Goal: Navigation & Orientation: Find specific page/section

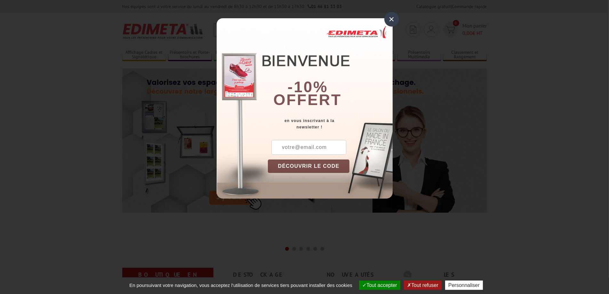
click at [391, 18] on div "×" at bounding box center [391, 19] width 15 height 15
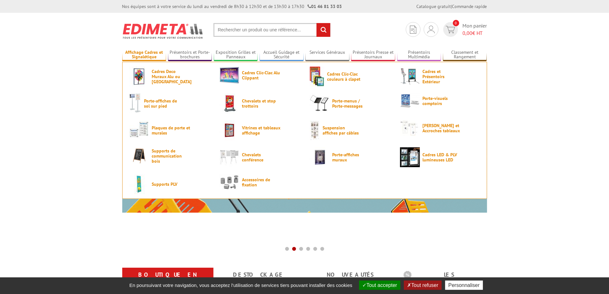
click at [141, 53] on link "Affichage Cadres et Signalétique" at bounding box center [144, 55] width 44 height 11
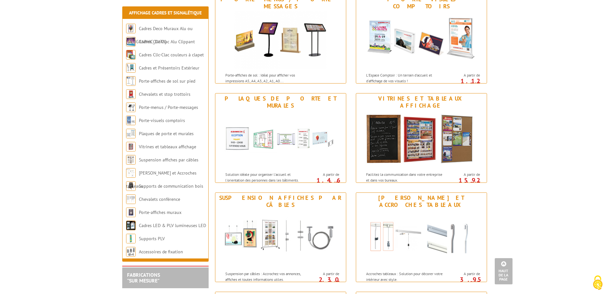
scroll to position [384, 0]
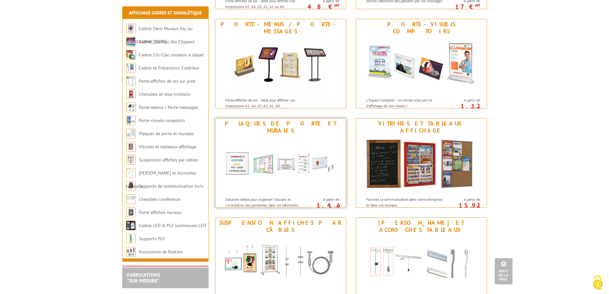
click at [280, 136] on img at bounding box center [280, 165] width 118 height 58
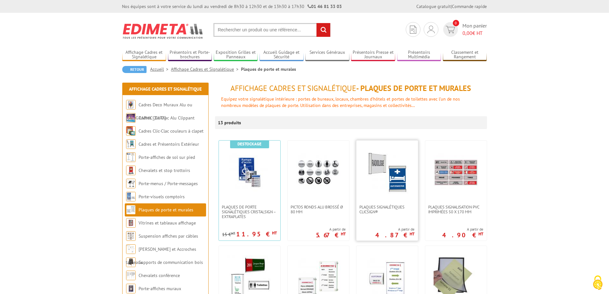
click at [389, 182] on img at bounding box center [387, 172] width 45 height 45
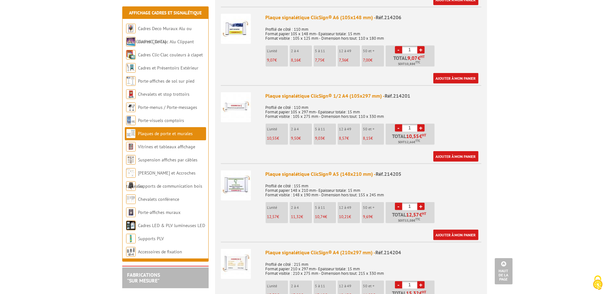
scroll to position [384, 0]
